Goal: Information Seeking & Learning: Check status

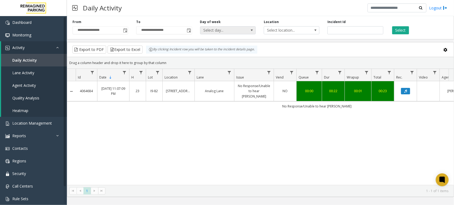
click at [254, 30] on div "**********" at bounding box center [260, 26] width 387 height 25
click at [401, 30] on button "Select" at bounding box center [400, 30] width 17 height 8
click at [403, 90] on button "Data table" at bounding box center [405, 91] width 9 height 6
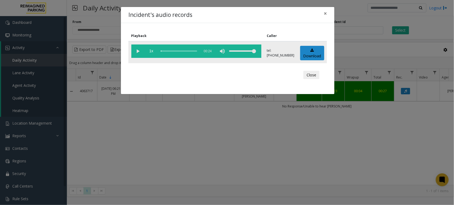
click at [137, 50] on vg-play-pause at bounding box center [137, 50] width 13 height 13
click at [137, 52] on vg-play-pause at bounding box center [137, 50] width 13 height 13
click at [327, 12] on span "×" at bounding box center [325, 13] width 3 height 7
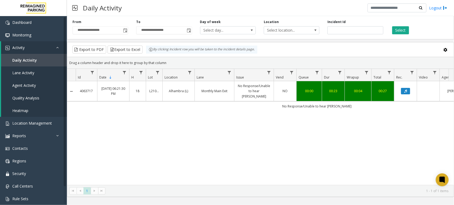
click at [157, 128] on div "4063717 [DATE] 06:21:30 PM 18 L21083200 Alhambra (L) Monthly Main Exit No Respo…" at bounding box center [260, 132] width 386 height 103
drag, startPoint x: 351, startPoint y: 28, endPoint x: 293, endPoint y: 30, distance: 57.8
click at [293, 30] on div "**********" at bounding box center [260, 26] width 387 height 25
paste input "number"
click at [403, 26] on button "Select" at bounding box center [400, 30] width 17 height 8
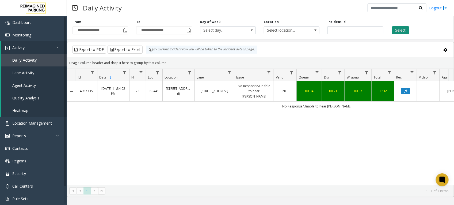
click at [402, 30] on button "Select" at bounding box center [400, 30] width 17 height 8
click at [407, 90] on icon "Data table" at bounding box center [405, 90] width 3 height 3
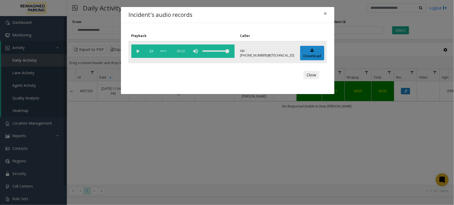
click at [142, 50] on vg-play-pause at bounding box center [137, 50] width 13 height 13
click at [314, 74] on button "Close" at bounding box center [311, 75] width 16 height 9
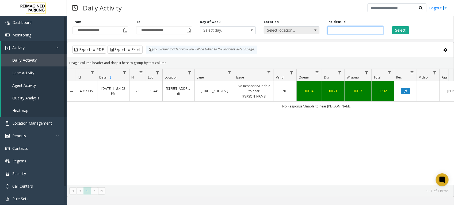
drag, startPoint x: 349, startPoint y: 29, endPoint x: 292, endPoint y: 28, distance: 57.8
click at [292, 28] on div "**********" at bounding box center [260, 26] width 387 height 25
paste input "number"
click at [403, 31] on button "Select" at bounding box center [400, 30] width 17 height 8
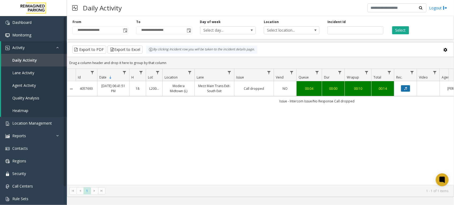
click at [407, 88] on icon "Data table" at bounding box center [405, 88] width 3 height 3
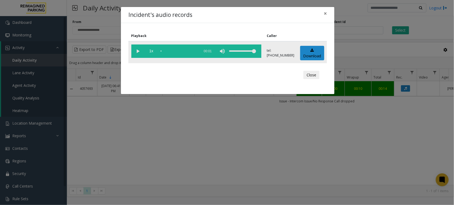
click at [139, 51] on vg-play-pause at bounding box center [137, 50] width 13 height 13
click at [312, 72] on button "Close" at bounding box center [311, 75] width 16 height 9
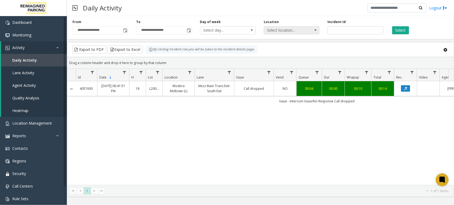
drag, startPoint x: 354, startPoint y: 29, endPoint x: 311, endPoint y: 32, distance: 42.9
drag, startPoint x: 367, startPoint y: 29, endPoint x: 306, endPoint y: 26, distance: 60.5
click at [306, 26] on div "**********" at bounding box center [260, 26] width 387 height 25
paste input "number"
click at [407, 29] on button "Select" at bounding box center [400, 30] width 17 height 8
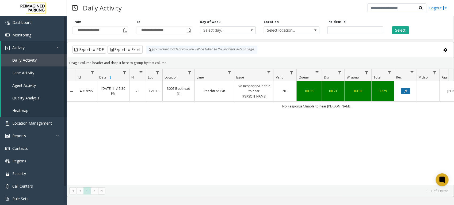
click at [407, 90] on button "Data table" at bounding box center [405, 91] width 9 height 6
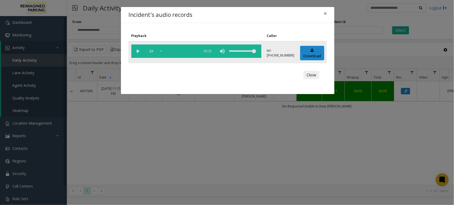
click at [139, 50] on vg-play-pause at bounding box center [137, 50] width 13 height 13
click at [309, 72] on button "Close" at bounding box center [311, 75] width 16 height 9
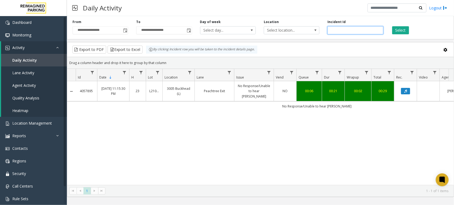
drag, startPoint x: 350, startPoint y: 30, endPoint x: 281, endPoint y: 23, distance: 69.9
click at [281, 23] on div "**********" at bounding box center [260, 26] width 387 height 25
paste input "number"
click at [403, 34] on button "Select" at bounding box center [400, 30] width 17 height 8
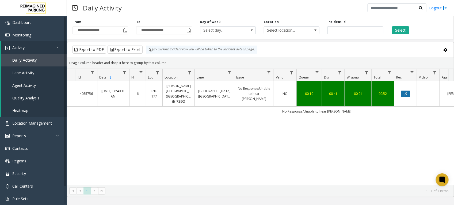
click at [406, 94] on button "Data table" at bounding box center [405, 93] width 9 height 6
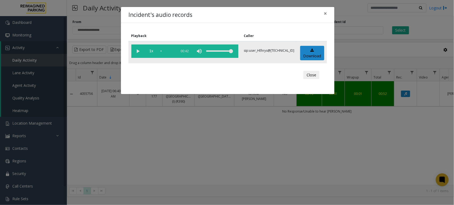
click at [137, 53] on vg-play-pause at bounding box center [137, 50] width 13 height 13
click at [326, 12] on span "×" at bounding box center [325, 13] width 3 height 7
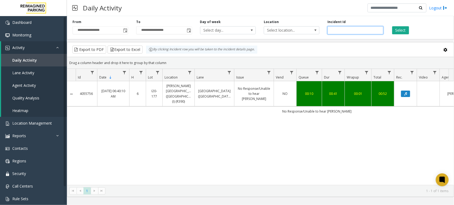
click at [338, 30] on input "*******" at bounding box center [355, 30] width 56 height 8
paste input "number"
click at [395, 30] on button "Select" at bounding box center [400, 30] width 17 height 8
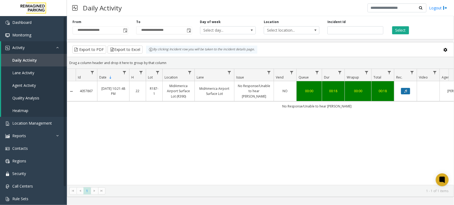
click at [407, 91] on icon "Data table" at bounding box center [405, 90] width 3 height 3
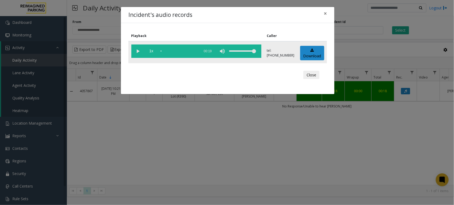
click at [136, 49] on vg-play-pause at bounding box center [137, 50] width 13 height 13
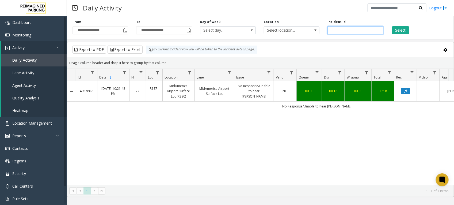
click at [336, 32] on input "*******" at bounding box center [355, 30] width 56 height 8
paste input "number"
click at [399, 29] on button "Select" at bounding box center [400, 30] width 17 height 8
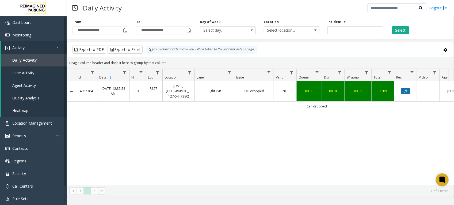
click at [403, 92] on button "Data table" at bounding box center [405, 91] width 9 height 6
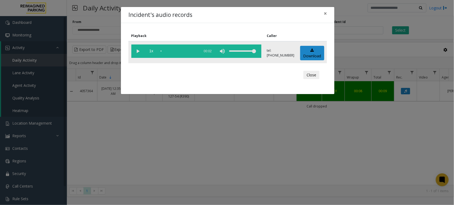
click at [136, 53] on vg-play-pause at bounding box center [137, 50] width 13 height 13
click at [311, 74] on button "Close" at bounding box center [311, 75] width 16 height 9
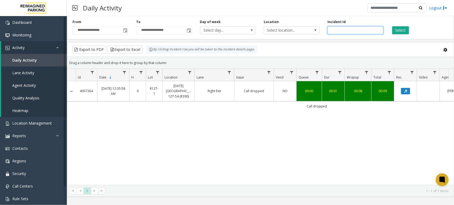
click at [335, 30] on input "*******" at bounding box center [355, 30] width 56 height 8
paste input "number"
click at [407, 31] on button "Select" at bounding box center [400, 30] width 17 height 8
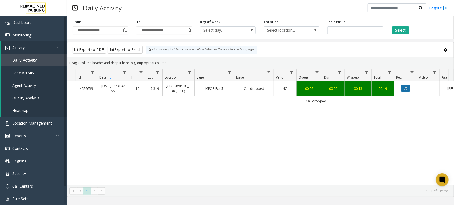
click at [404, 90] on icon "Data table" at bounding box center [405, 88] width 3 height 3
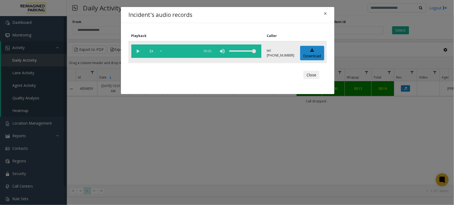
click at [138, 51] on vg-play-pause at bounding box center [137, 50] width 13 height 13
click at [315, 75] on button "Close" at bounding box center [311, 75] width 16 height 9
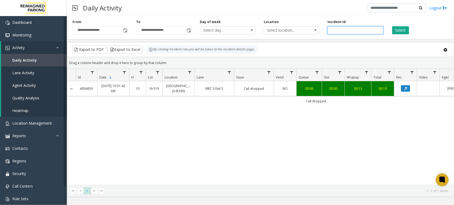
click at [339, 28] on input "*******" at bounding box center [355, 30] width 56 height 8
paste input "number"
click at [407, 29] on button "Select" at bounding box center [400, 30] width 17 height 8
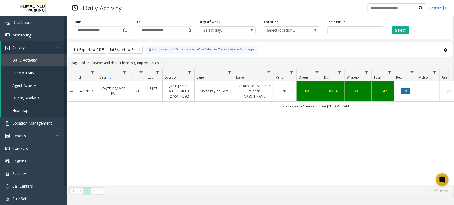
click at [405, 91] on icon "Data table" at bounding box center [405, 90] width 3 height 3
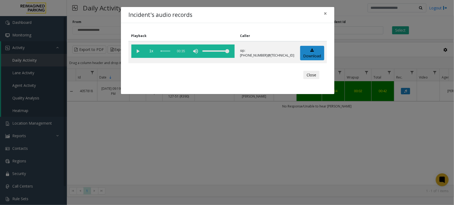
drag, startPoint x: 319, startPoint y: 74, endPoint x: 332, endPoint y: 69, distance: 14.1
click at [318, 74] on button "Close" at bounding box center [311, 75] width 16 height 9
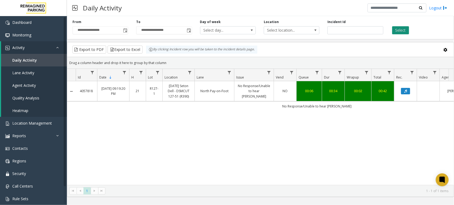
click at [399, 31] on button "Select" at bounding box center [400, 30] width 17 height 8
click at [407, 91] on icon "Data table" at bounding box center [405, 90] width 3 height 3
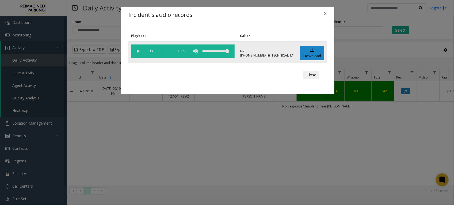
click at [136, 52] on vg-play-pause at bounding box center [137, 50] width 13 height 13
click at [311, 75] on button "Close" at bounding box center [311, 75] width 16 height 9
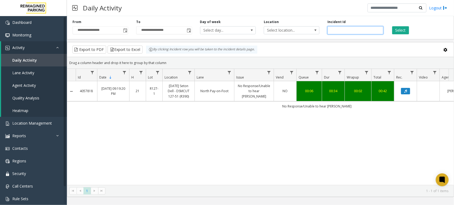
click at [337, 30] on input "*******" at bounding box center [355, 30] width 56 height 8
paste input "number"
click at [403, 28] on button "Select" at bounding box center [400, 30] width 17 height 8
click at [408, 88] on button "Data table" at bounding box center [405, 91] width 9 height 6
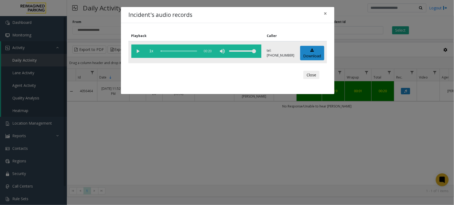
click at [140, 50] on vg-play-pause at bounding box center [137, 50] width 13 height 13
click at [314, 74] on button "Close" at bounding box center [311, 75] width 16 height 9
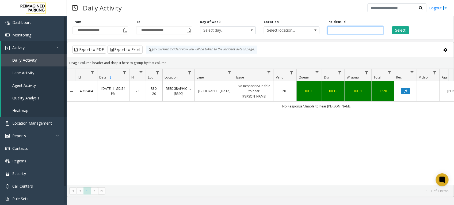
click at [336, 27] on input "*******" at bounding box center [355, 30] width 56 height 8
click at [335, 27] on input "*******" at bounding box center [355, 30] width 56 height 8
paste input "number"
click at [404, 30] on button "Select" at bounding box center [400, 30] width 17 height 8
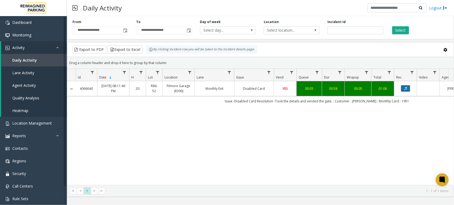
click at [409, 89] on button "Data table" at bounding box center [405, 88] width 9 height 6
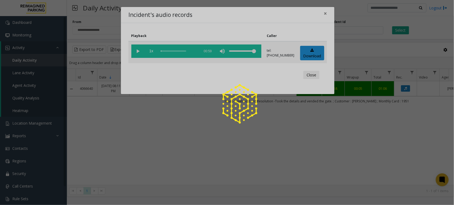
click at [403, 30] on div "Incident's audio records × Playback Caller 1x 00:59 tel:[PHONE_NUMBER] Download…" at bounding box center [227, 102] width 454 height 205
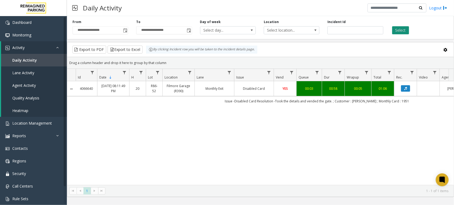
click at [404, 31] on button "Select" at bounding box center [400, 30] width 17 height 8
click at [405, 88] on icon "Data table" at bounding box center [405, 88] width 3 height 3
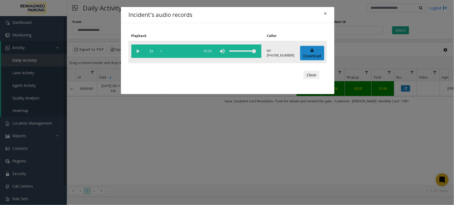
click at [141, 52] on vg-play-pause at bounding box center [137, 50] width 13 height 13
click at [312, 74] on button "Close" at bounding box center [311, 75] width 16 height 9
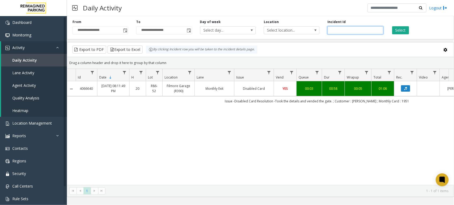
click at [336, 28] on input "*******" at bounding box center [355, 30] width 56 height 8
paste input "number"
click at [404, 29] on button "Select" at bounding box center [400, 30] width 17 height 8
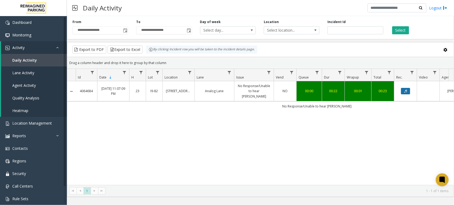
click at [407, 89] on icon "Data table" at bounding box center [405, 90] width 3 height 3
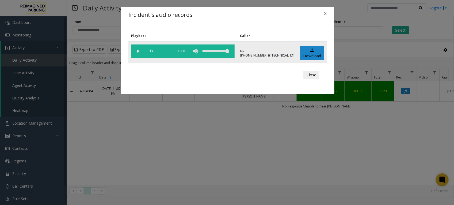
click at [137, 52] on vg-play-pause at bounding box center [137, 50] width 13 height 13
click at [139, 51] on vg-play-pause at bounding box center [137, 50] width 13 height 13
click at [311, 74] on button "Close" at bounding box center [311, 75] width 16 height 9
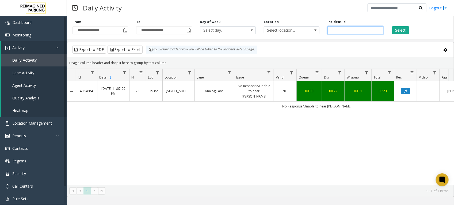
click at [335, 29] on input "*******" at bounding box center [355, 30] width 56 height 8
paste input "number"
click at [403, 29] on button "Select" at bounding box center [400, 30] width 17 height 8
click at [407, 91] on button "Data table" at bounding box center [405, 91] width 9 height 6
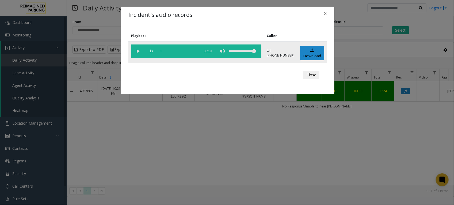
click at [138, 51] on vg-play-pause at bounding box center [137, 50] width 13 height 13
click at [314, 74] on button "Close" at bounding box center [311, 75] width 16 height 9
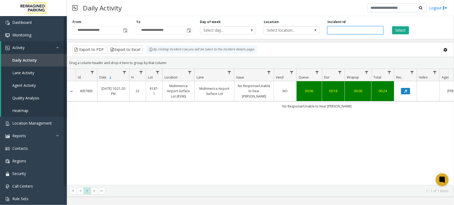
drag, startPoint x: 355, startPoint y: 30, endPoint x: 261, endPoint y: 27, distance: 93.9
click at [261, 27] on div "**********" at bounding box center [260, 26] width 387 height 25
paste input "number"
click at [402, 30] on button "Select" at bounding box center [400, 30] width 17 height 8
click at [406, 91] on icon "Data table" at bounding box center [405, 90] width 3 height 3
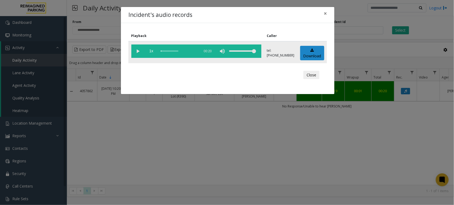
click at [138, 50] on vg-play-pause at bounding box center [137, 50] width 13 height 13
click at [312, 71] on button "Close" at bounding box center [311, 75] width 16 height 9
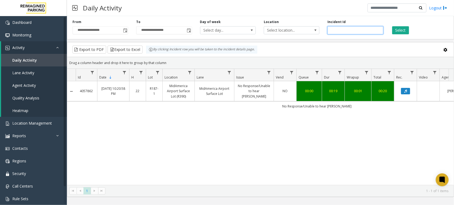
click at [344, 29] on input "*******" at bounding box center [355, 30] width 56 height 8
paste input "number"
click at [399, 30] on button "Select" at bounding box center [400, 30] width 17 height 8
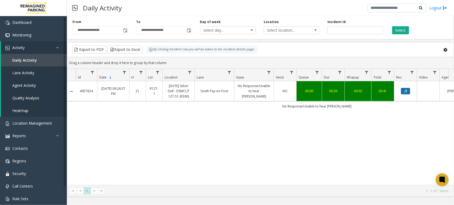
click at [407, 91] on button "Data table" at bounding box center [405, 91] width 9 height 6
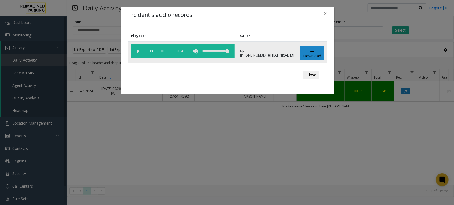
click at [140, 50] on vg-play-pause at bounding box center [137, 50] width 13 height 13
click at [313, 74] on button "Close" at bounding box center [311, 75] width 16 height 9
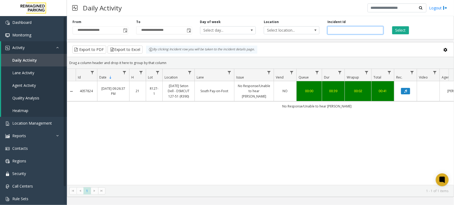
drag, startPoint x: 355, startPoint y: 31, endPoint x: 229, endPoint y: 22, distance: 126.0
click at [229, 22] on div "**********" at bounding box center [260, 26] width 387 height 25
paste input "number"
type input "*******"
click at [401, 28] on button "Select" at bounding box center [400, 30] width 17 height 8
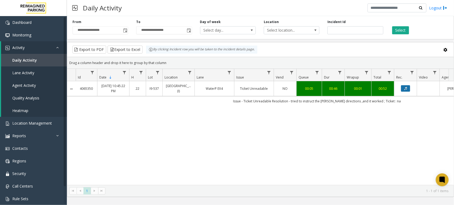
click at [405, 87] on icon "Data table" at bounding box center [405, 88] width 3 height 3
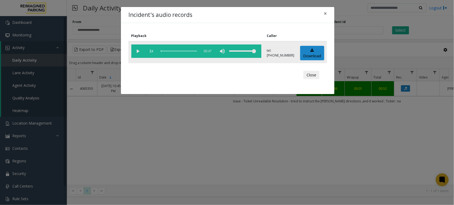
click at [136, 52] on vg-play-pause at bounding box center [137, 50] width 13 height 13
click at [312, 77] on button "Close" at bounding box center [311, 75] width 16 height 9
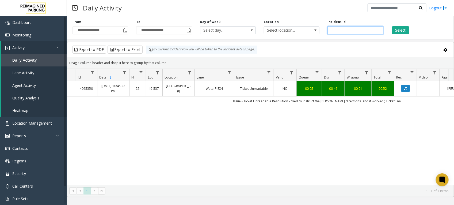
click at [339, 31] on input "*******" at bounding box center [355, 30] width 56 height 8
paste input "number"
click at [401, 28] on button "Select" at bounding box center [400, 30] width 17 height 8
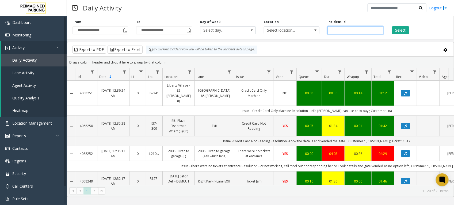
click at [356, 31] on input "number" at bounding box center [355, 30] width 56 height 8
type input "*******"
click at [396, 26] on div "Select" at bounding box center [419, 27] width 64 height 15
click at [399, 29] on button "Select" at bounding box center [400, 30] width 17 height 8
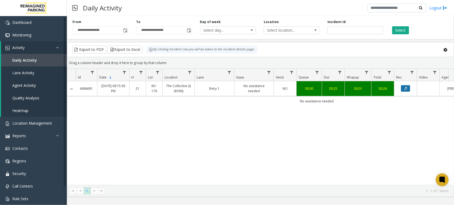
click at [407, 90] on icon "Data table" at bounding box center [405, 88] width 3 height 3
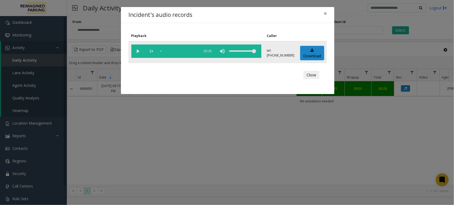
click at [137, 50] on vg-play-pause at bounding box center [137, 50] width 13 height 13
click at [309, 74] on button "Close" at bounding box center [311, 75] width 16 height 9
